Goal: Find specific page/section: Find specific page/section

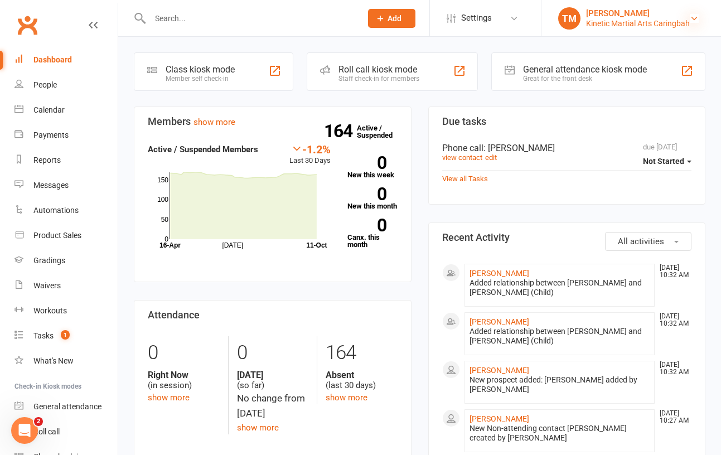
click at [693, 16] on icon at bounding box center [694, 18] width 9 height 9
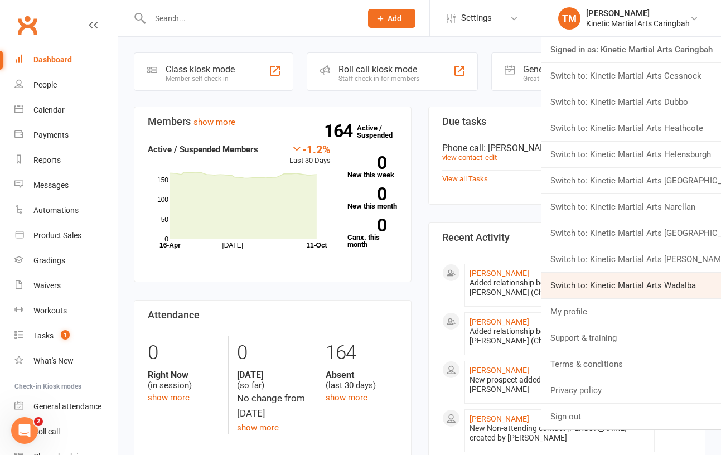
click at [639, 281] on link "Switch to: Kinetic Martial Arts Wadalba" at bounding box center [631, 286] width 180 height 26
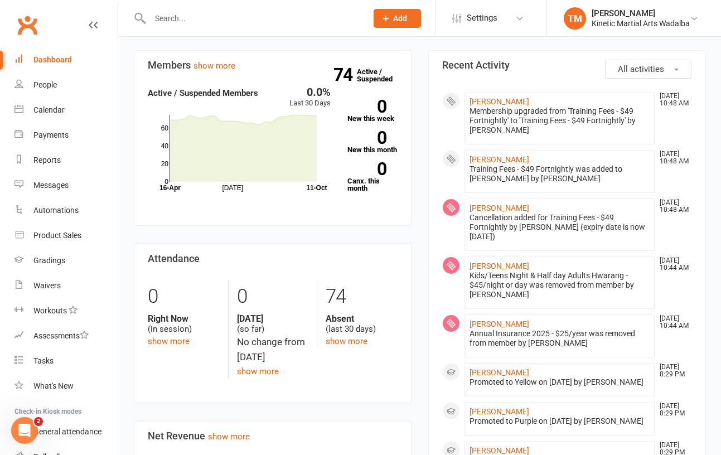
scroll to position [62, 0]
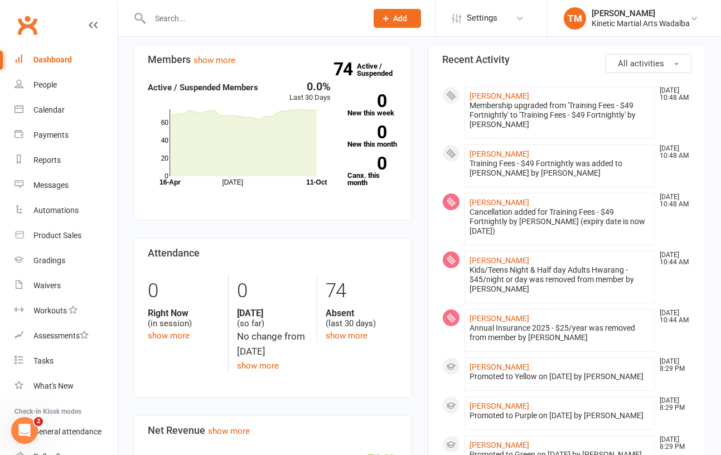
click at [199, 8] on div at bounding box center [246, 18] width 225 height 36
click at [190, 14] on input "text" at bounding box center [253, 19] width 212 height 16
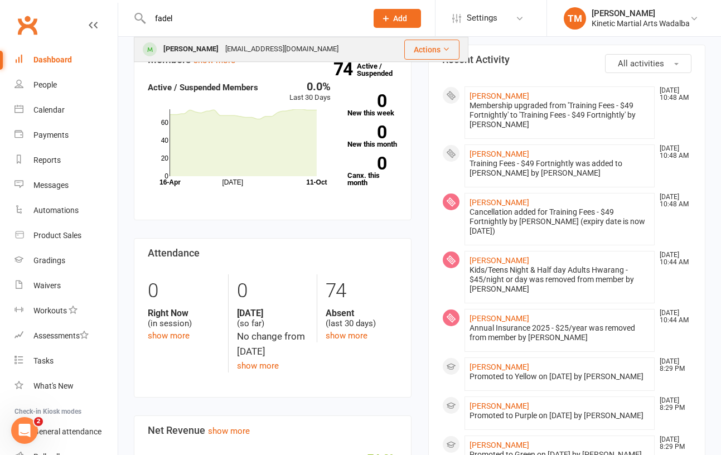
type input "fadel"
click at [169, 49] on div "Fadel Zahra" at bounding box center [191, 49] width 62 height 16
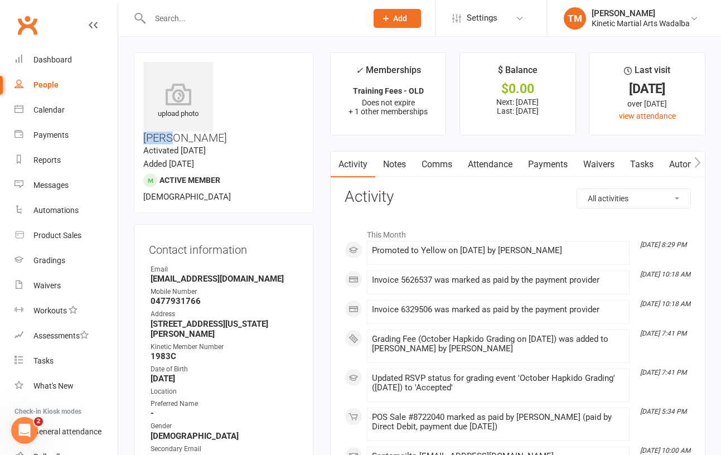
drag, startPoint x: 224, startPoint y: 69, endPoint x: 250, endPoint y: 71, distance: 26.3
click at [250, 71] on h3 "Fadel Zahra" at bounding box center [223, 103] width 161 height 82
copy h3 "Fadel"
click at [45, 85] on div "People" at bounding box center [45, 84] width 25 height 9
select select "100"
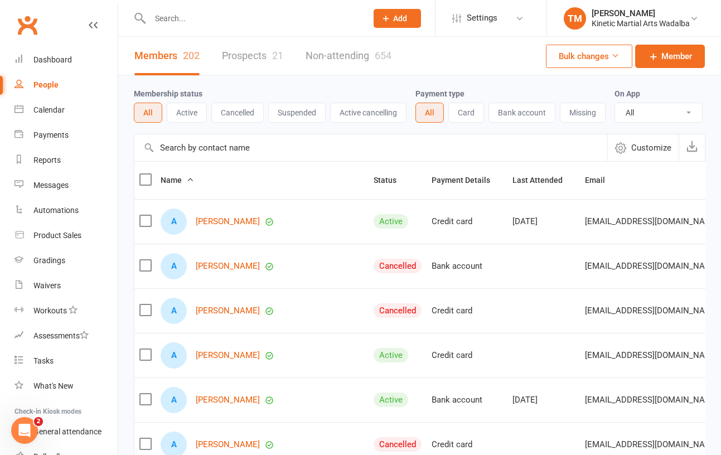
click at [181, 109] on button "Active" at bounding box center [187, 113] width 40 height 20
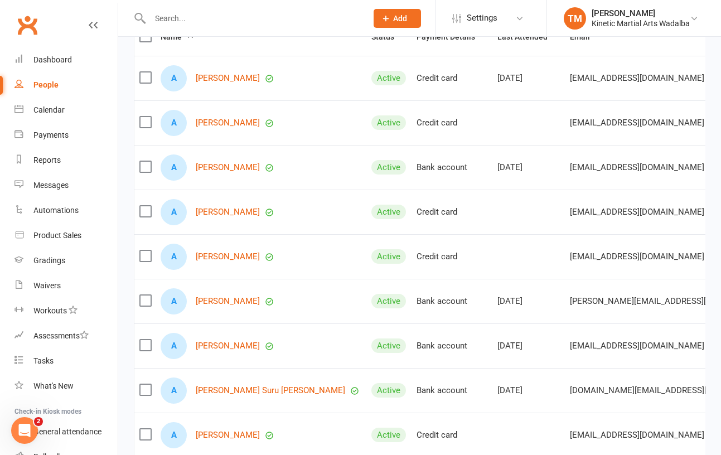
scroll to position [177, 0]
